Goal: Navigation & Orientation: Find specific page/section

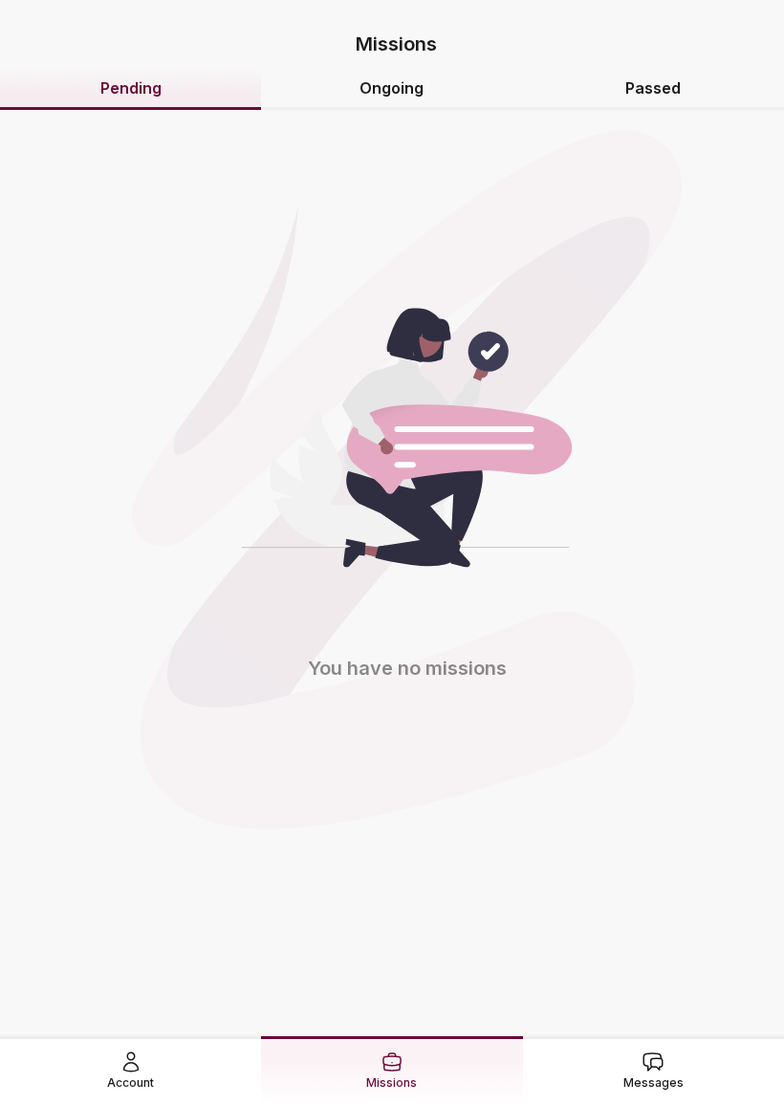
click at [118, 1050] on div "Account" at bounding box center [130, 1071] width 47 height 42
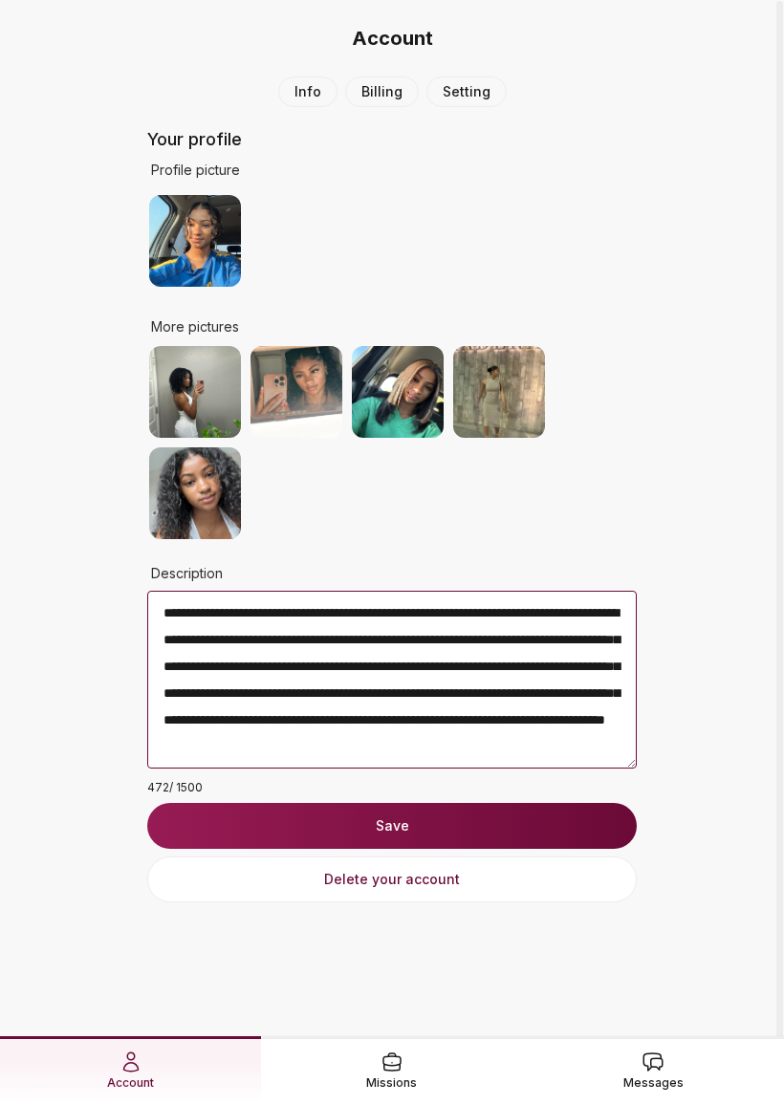
click at [362, 1060] on link "Missions" at bounding box center [391, 1070] width 261 height 68
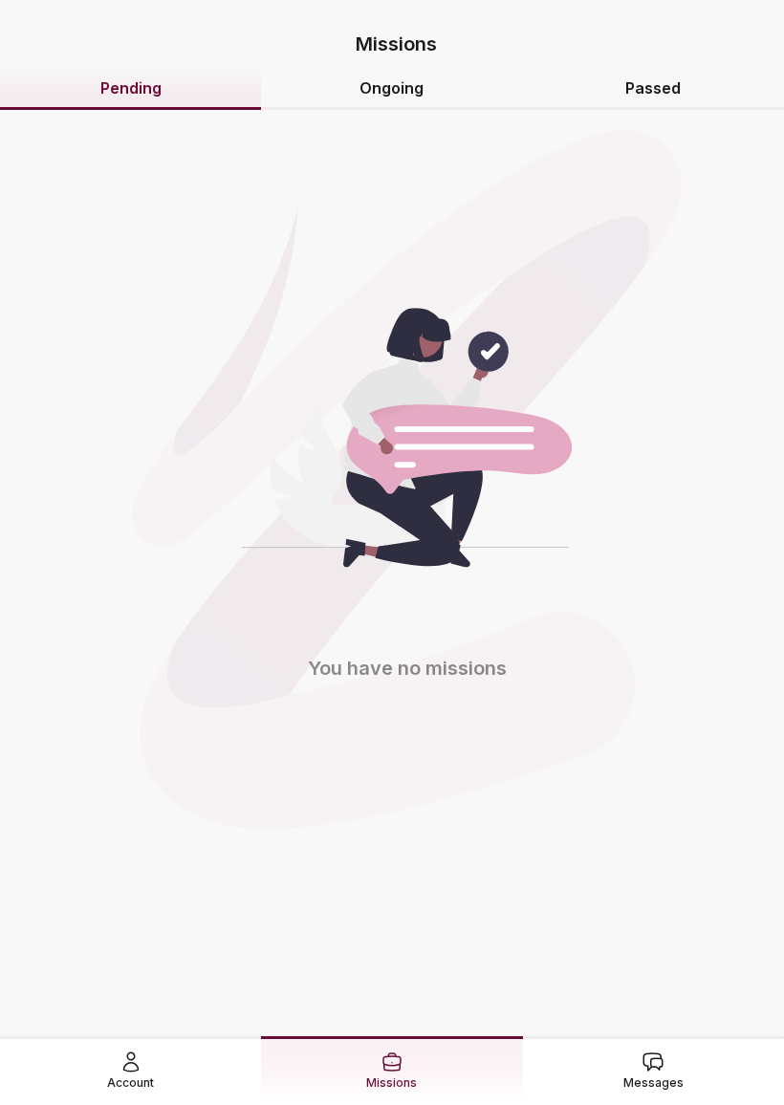
click at [679, 1073] on span "Messages" at bounding box center [653, 1082] width 60 height 19
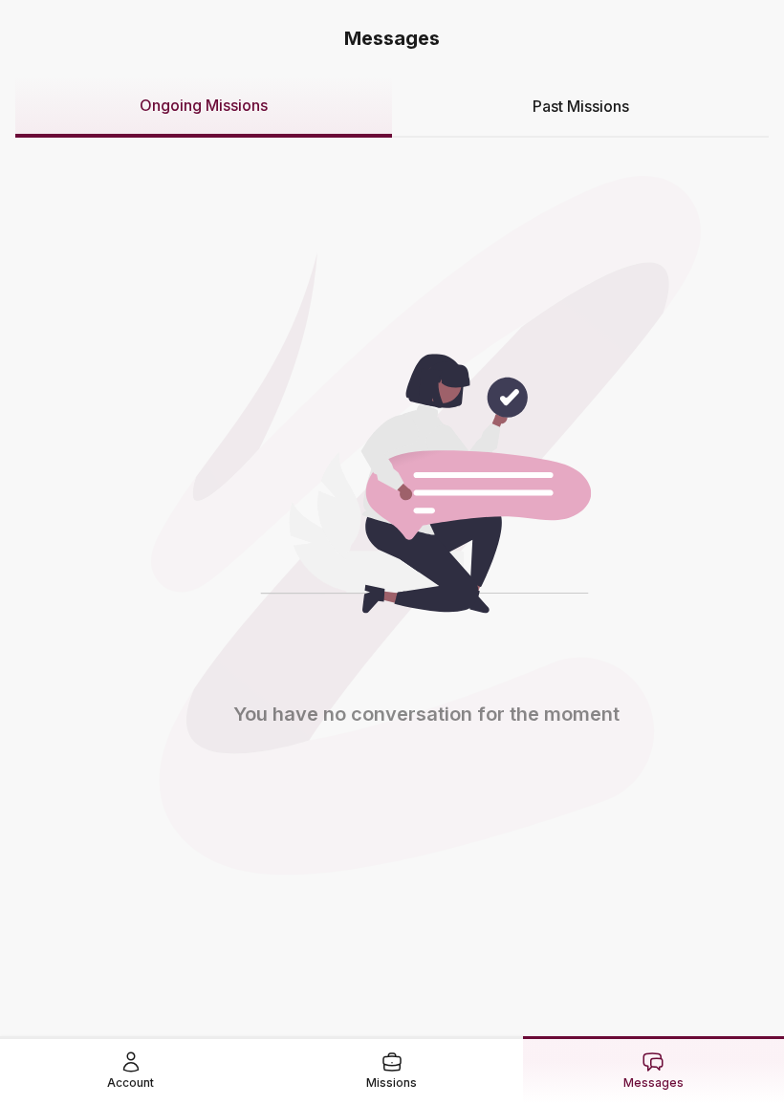
click at [139, 1085] on link "Account" at bounding box center [130, 1070] width 261 height 68
